Goal: Check status: Check status

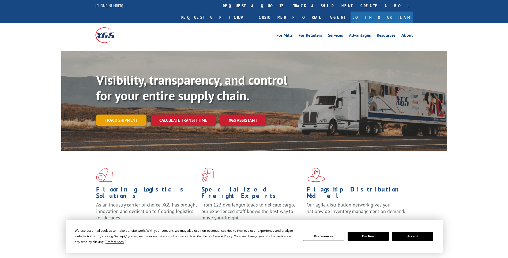
click at [124, 114] on link "Track shipment" at bounding box center [121, 119] width 50 height 11
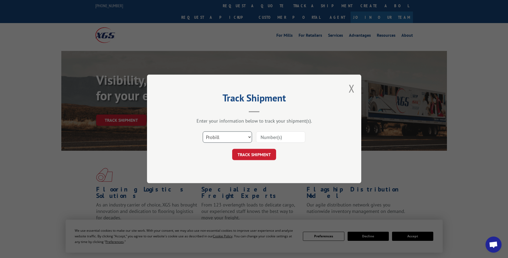
click at [249, 138] on select "Select category... Probill BOL PO" at bounding box center [227, 137] width 49 height 11
select select "bol"
click at [203, 132] on select "Select category... Probill BOL PO" at bounding box center [227, 137] width 49 height 11
click at [275, 136] on input at bounding box center [280, 137] width 49 height 11
type input "9825KM"
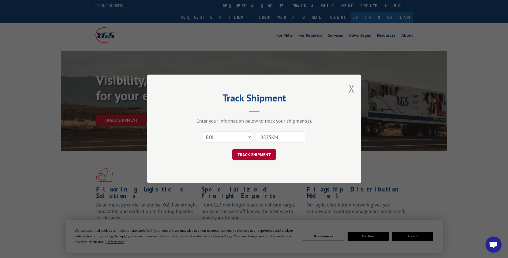
click at [266, 154] on button "TRACK SHIPMENT" at bounding box center [254, 154] width 44 height 11
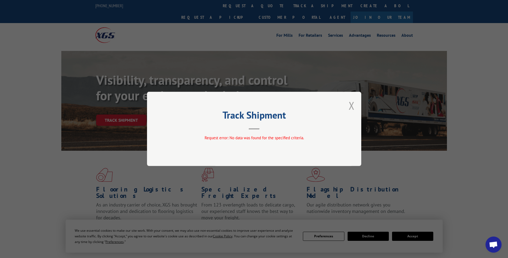
click at [352, 107] on button "Close modal" at bounding box center [352, 105] width 6 height 14
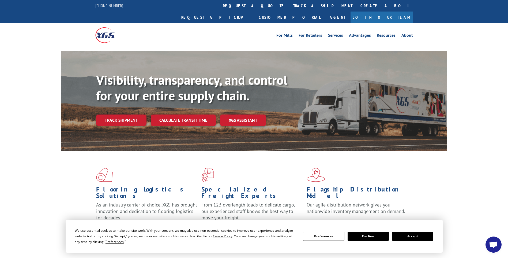
click at [376, 236] on button "Decline" at bounding box center [368, 235] width 41 height 9
